Goal: Find specific page/section: Find specific page/section

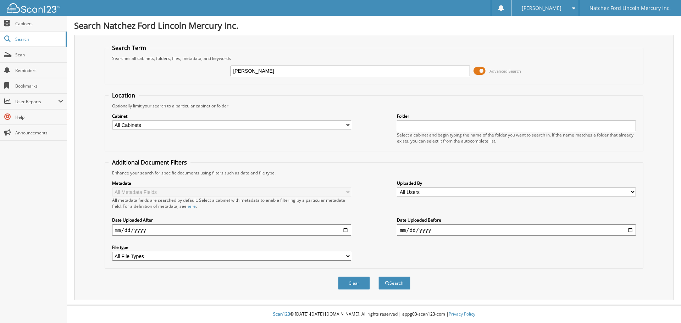
type input "[PERSON_NAME]"
click at [378, 277] on button "Search" at bounding box center [394, 283] width 32 height 13
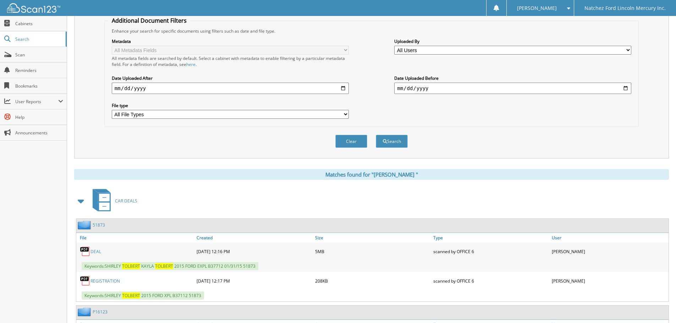
scroll to position [284, 0]
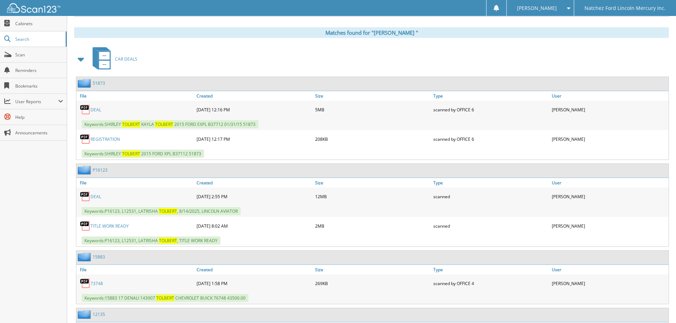
click at [95, 196] on link "D E A L" at bounding box center [95, 197] width 11 height 6
click at [22, 57] on span "Scan" at bounding box center [39, 55] width 48 height 6
